Goal: Check status: Check status

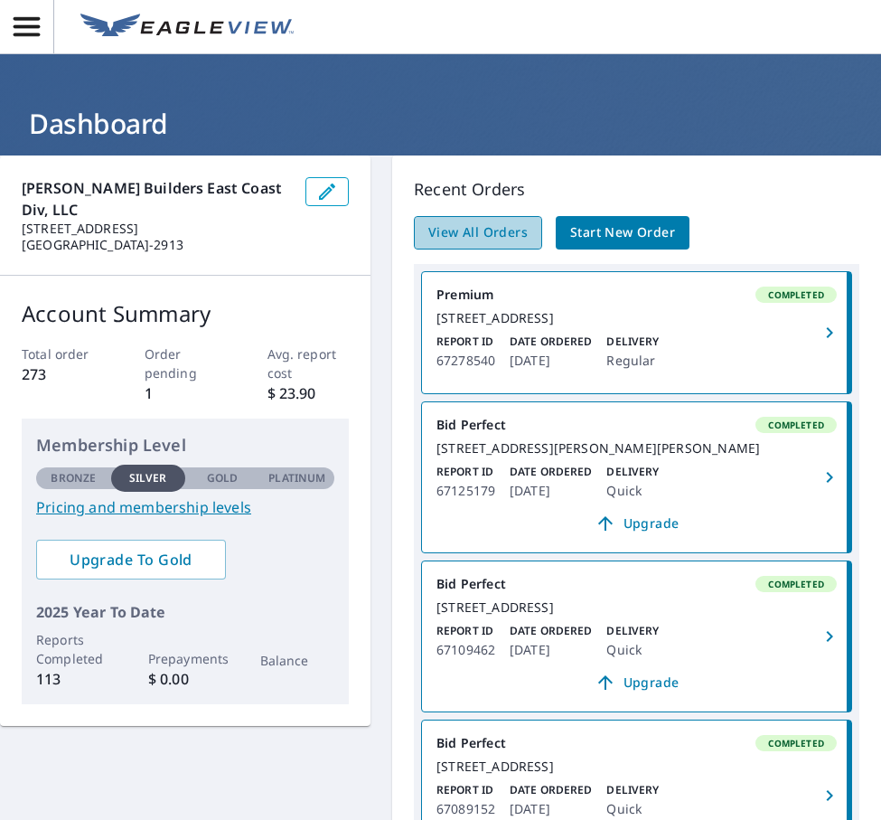
click at [481, 235] on span "View All Orders" at bounding box center [477, 232] width 99 height 23
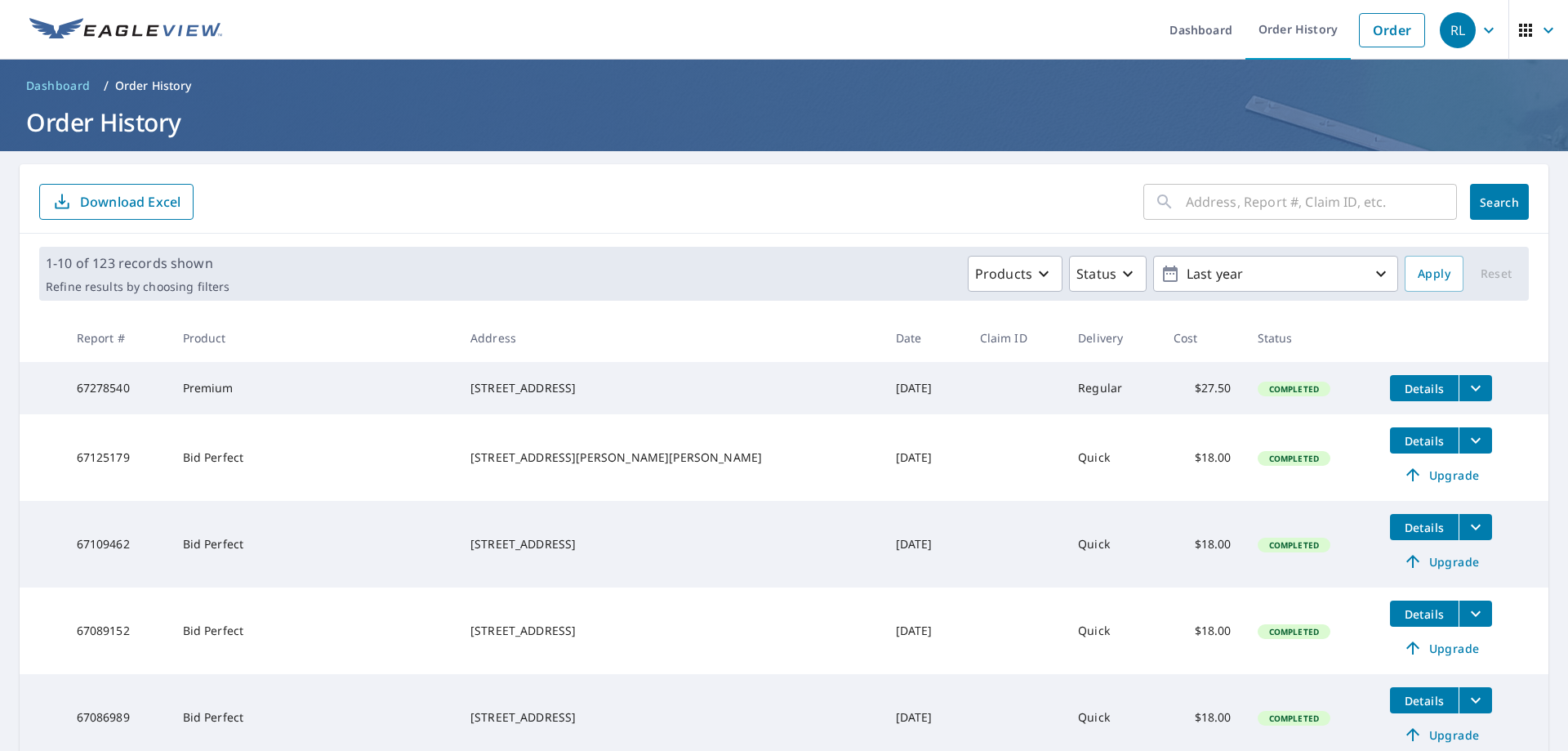
drag, startPoint x: 660, startPoint y: 403, endPoint x: 505, endPoint y: 375, distance: 157.5
click at [505, 375] on td "[STREET_ADDRESS]" at bounding box center [670, 388] width 426 height 52
click at [643, 373] on td "[STREET_ADDRESS]" at bounding box center [670, 388] width 426 height 52
click at [795, 380] on span "Details" at bounding box center [1424, 388] width 49 height 15
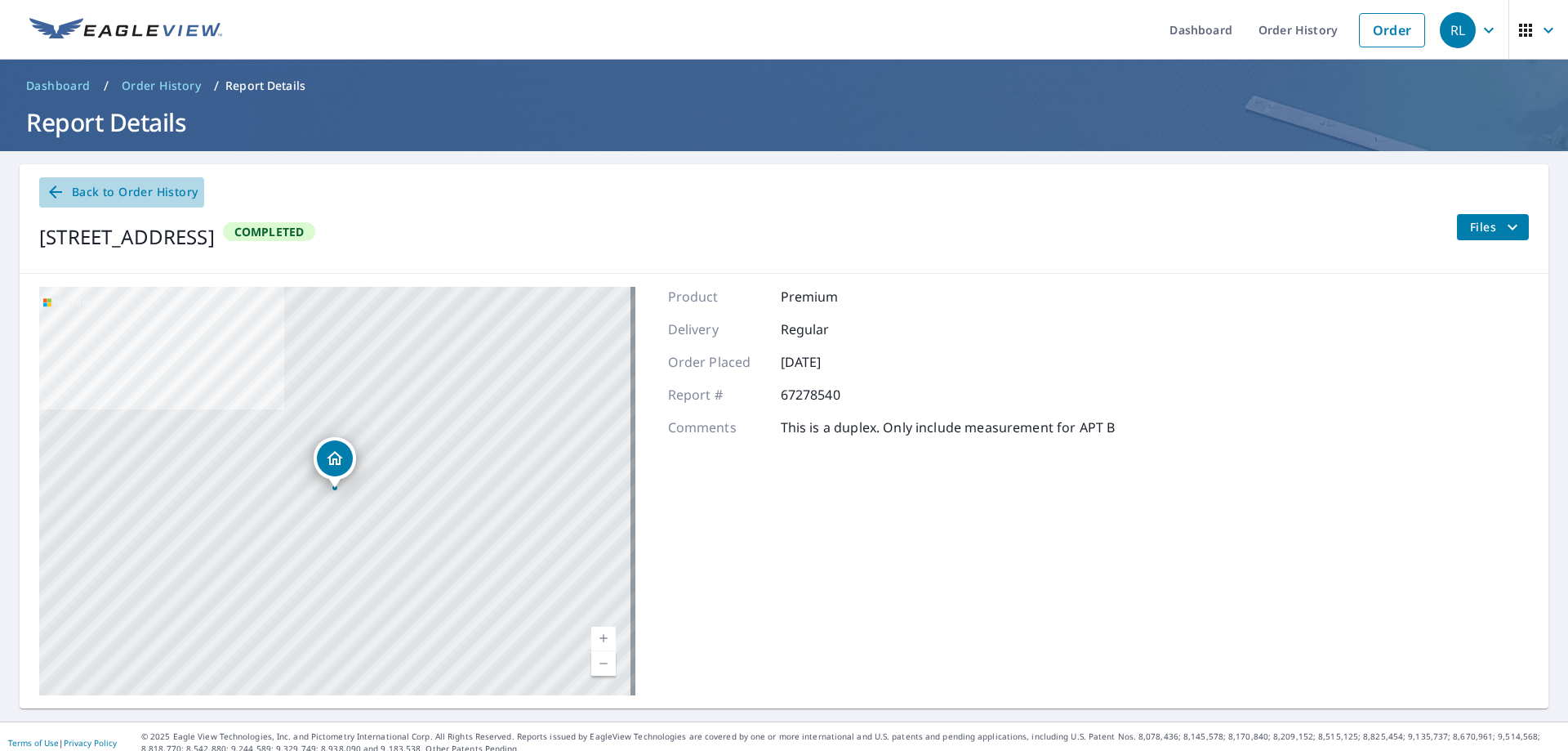
click at [87, 191] on span "Back to Order History" at bounding box center [122, 192] width 152 height 21
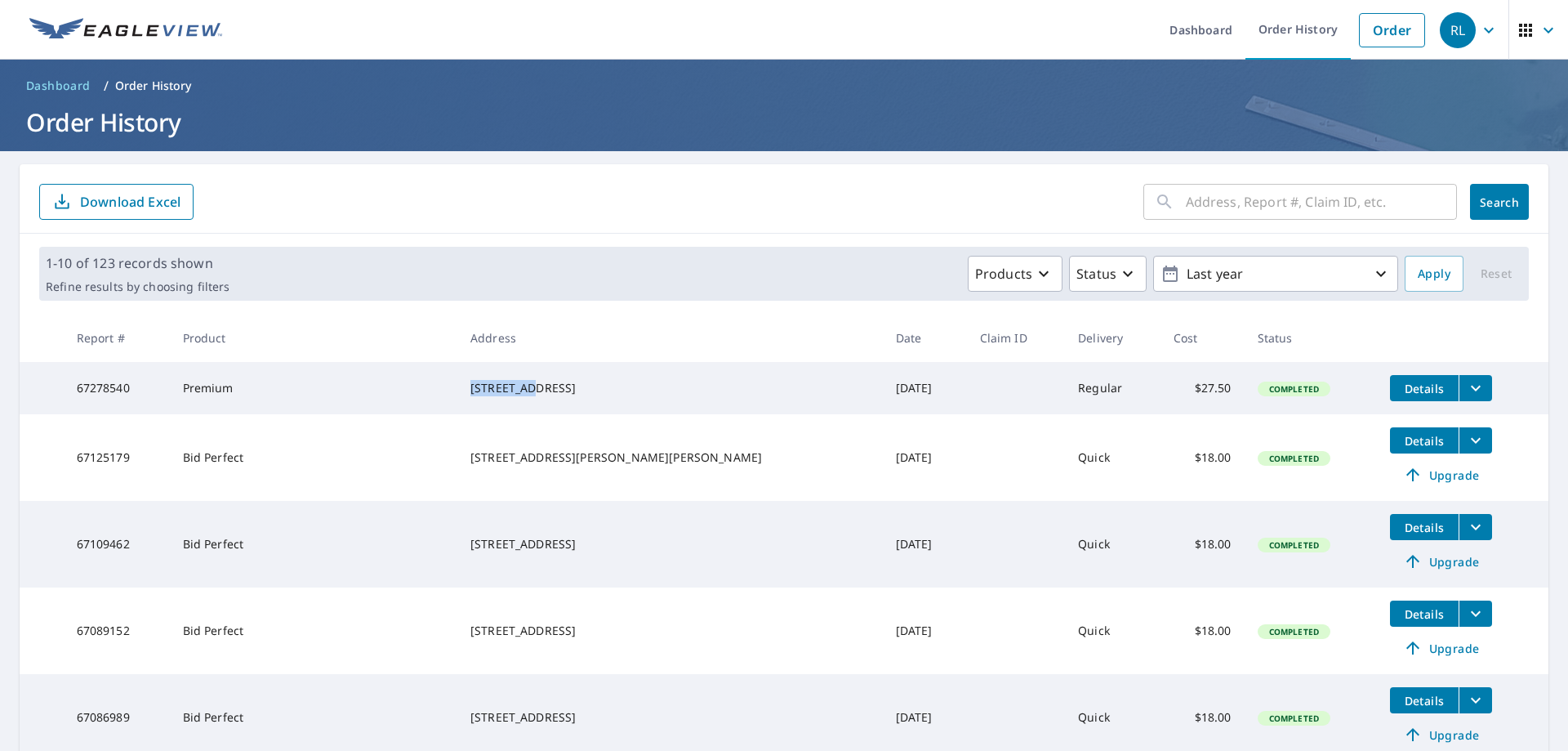
drag, startPoint x: 524, startPoint y: 379, endPoint x: 569, endPoint y: 378, distance: 45.0
click at [569, 378] on td "[STREET_ADDRESS]" at bounding box center [670, 388] width 426 height 52
copy div "2352 Z Ter"
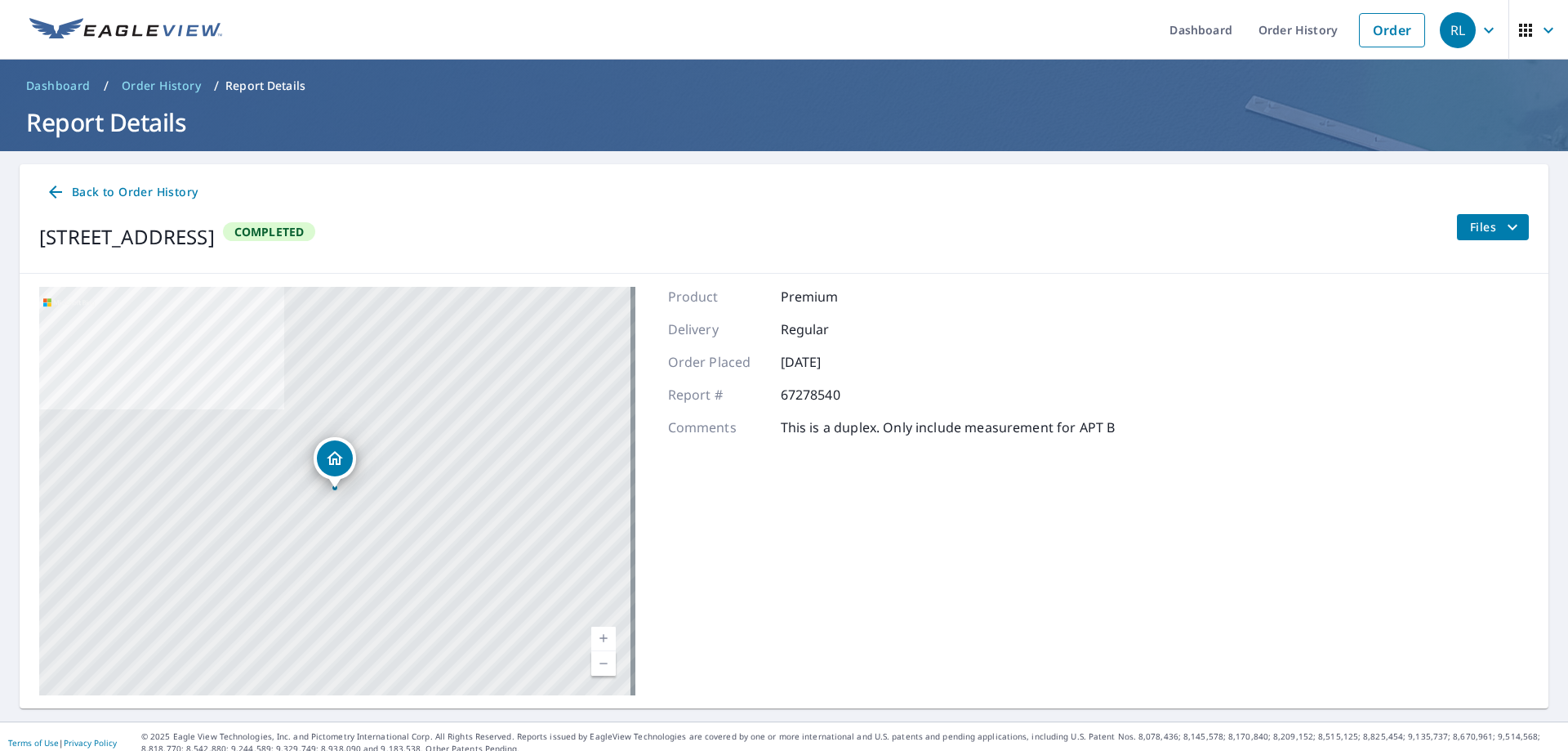
click at [795, 29] on div "RL" at bounding box center [1458, 31] width 36 height 36
